Goal: Obtain resource: Obtain resource

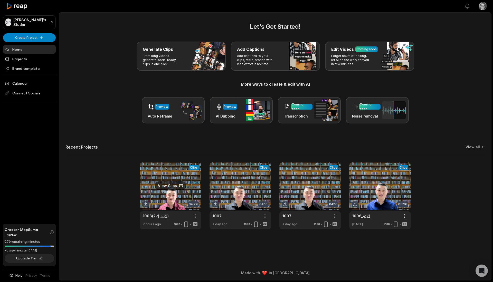
click at [172, 184] on link at bounding box center [171, 195] width 62 height 67
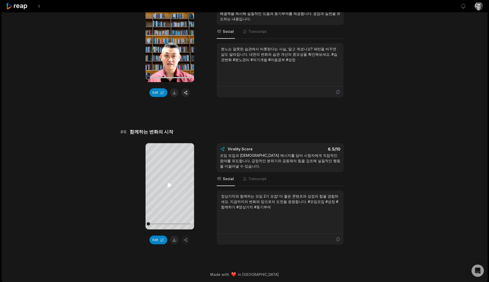
click at [171, 186] on icon at bounding box center [170, 185] width 4 height 4
click at [175, 239] on button at bounding box center [174, 240] width 9 height 9
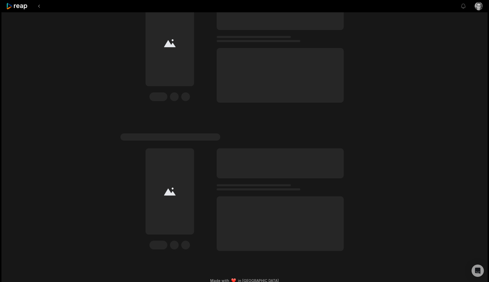
scroll to position [665, 0]
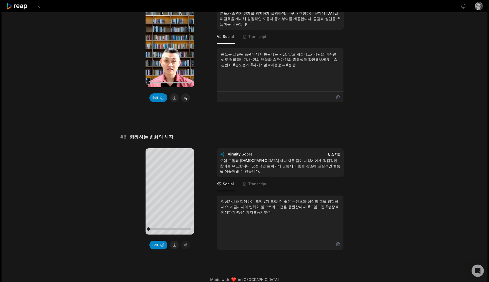
drag, startPoint x: 177, startPoint y: 245, endPoint x: 406, endPoint y: 201, distance: 233.3
click at [177, 245] on button at bounding box center [174, 245] width 9 height 9
drag, startPoint x: 395, startPoint y: 112, endPoint x: 375, endPoint y: 111, distance: 20.1
click at [36, 6] on button at bounding box center [38, 6] width 9 height 9
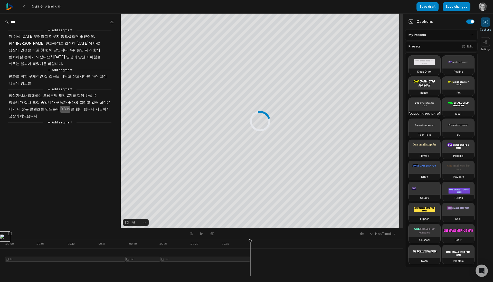
click at [10, 7] on img at bounding box center [9, 6] width 7 height 7
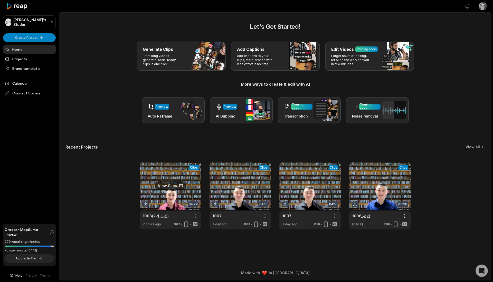
click at [166, 176] on link at bounding box center [171, 195] width 62 height 67
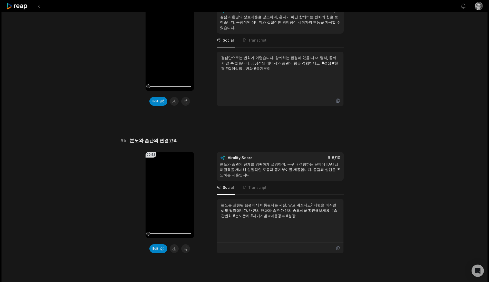
scroll to position [670, 0]
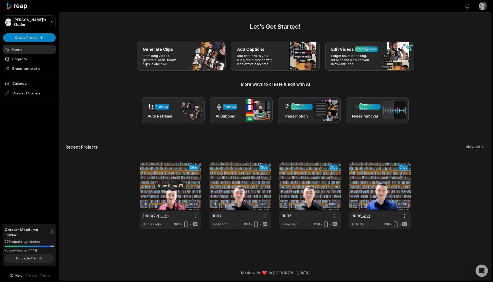
click at [165, 185] on link at bounding box center [171, 195] width 62 height 67
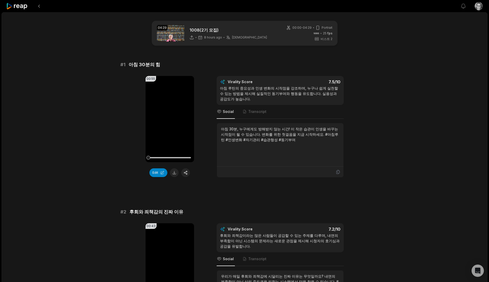
click at [132, 64] on span "아침 30분의 힘" at bounding box center [145, 64] width 32 height 7
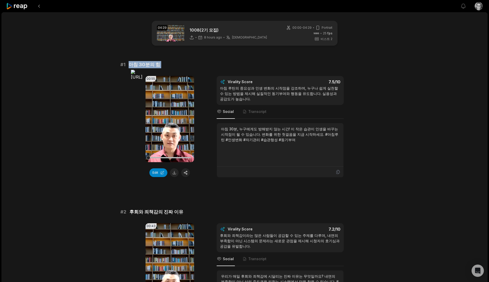
copy span "아침 30분의 힘"
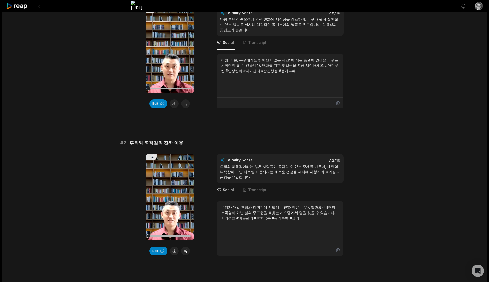
scroll to position [86, 0]
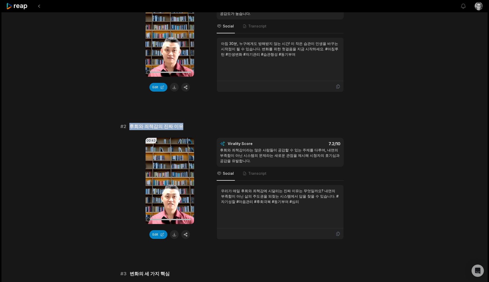
drag, startPoint x: 130, startPoint y: 127, endPoint x: 181, endPoint y: 126, distance: 51.1
click at [181, 126] on div "# 2 후회와 죄책감의 진짜 이유" at bounding box center [244, 126] width 249 height 7
copy span "후회와 죄책감의 진짜 이유"
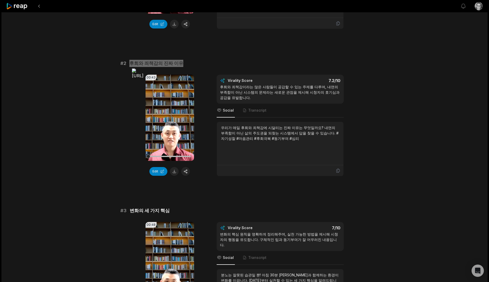
scroll to position [171, 0]
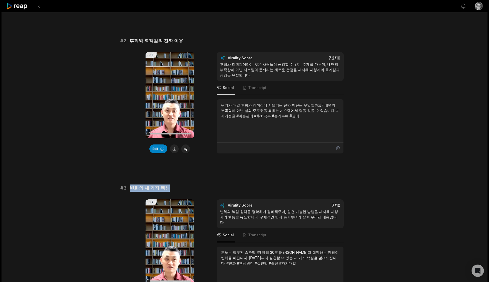
drag, startPoint x: 177, startPoint y: 189, endPoint x: 131, endPoint y: 189, distance: 46.0
click at [131, 189] on div "# 3 변화의 세 가지 핵심" at bounding box center [244, 188] width 249 height 7
copy span "변화의 세 가지 핵심"
